Goal: Task Accomplishment & Management: Manage account settings

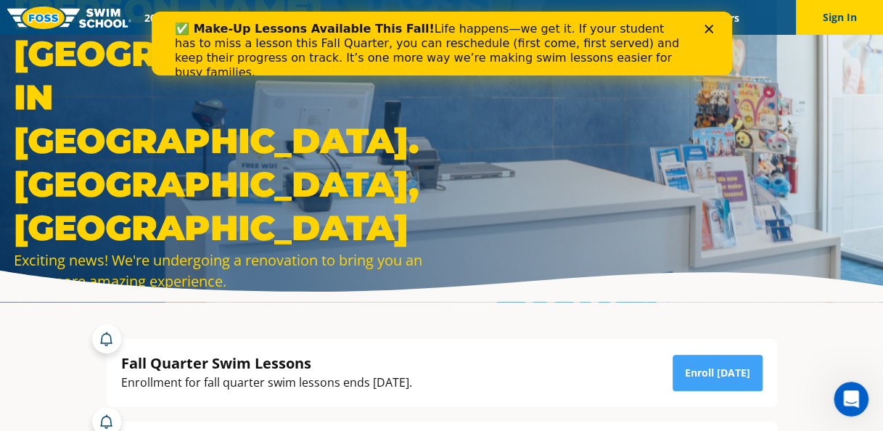
click at [711, 28] on icon "Close" at bounding box center [707, 29] width 9 height 9
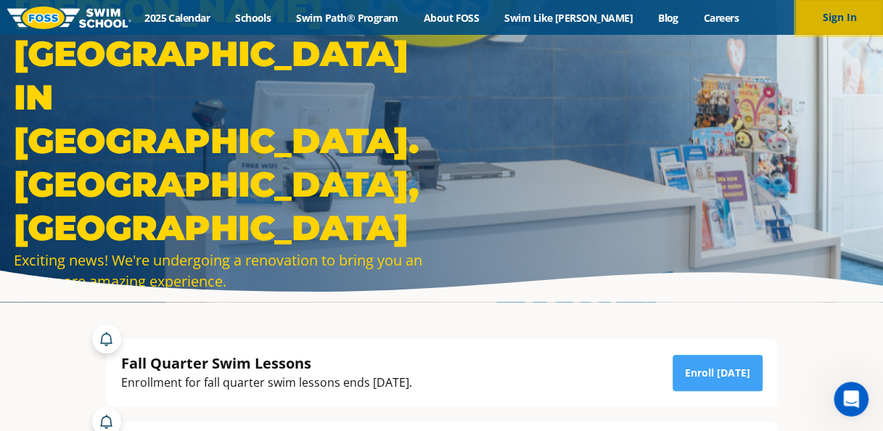
click at [860, 17] on button "Sign In" at bounding box center [839, 17] width 87 height 35
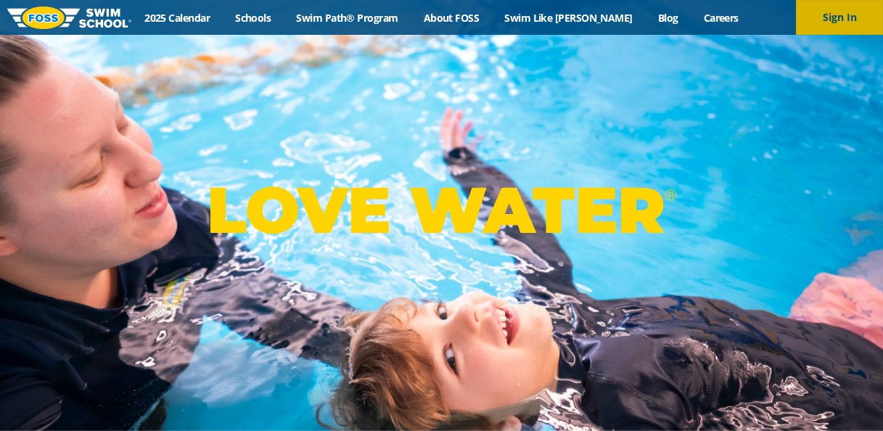
click at [847, 15] on button "Sign In" at bounding box center [839, 17] width 87 height 35
